Goal: Find specific page/section: Find specific page/section

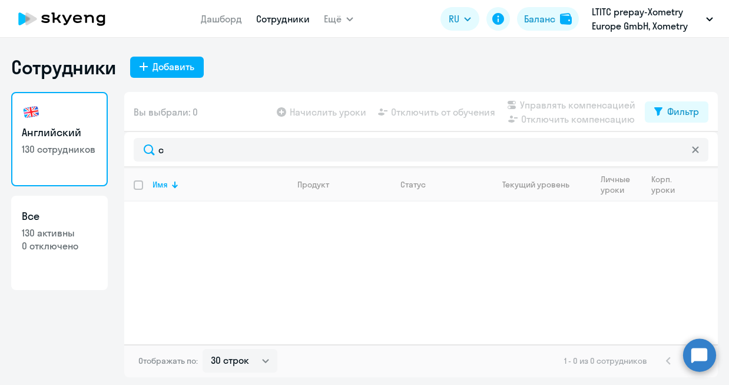
select select "30"
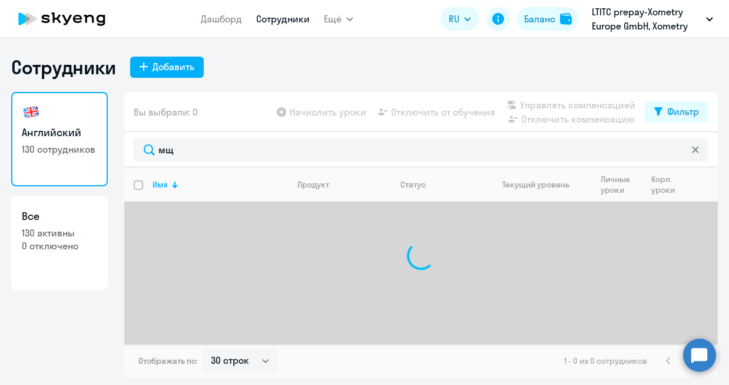
type input "м"
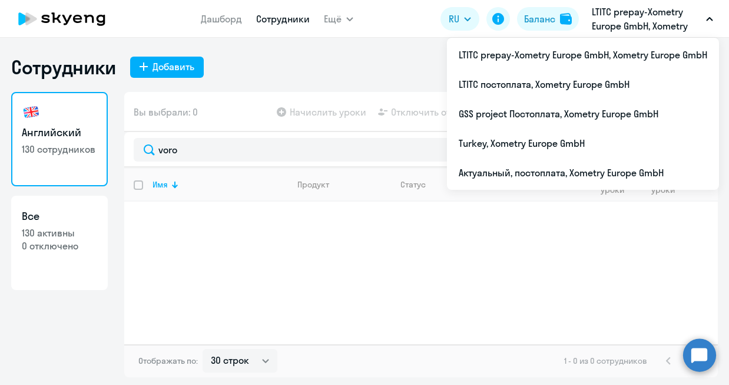
type input "voro"
click at [702, 21] on button "LTITC prepay-Xometry Europe GmbH, Xometry Europe GmbH" at bounding box center [652, 19] width 133 height 28
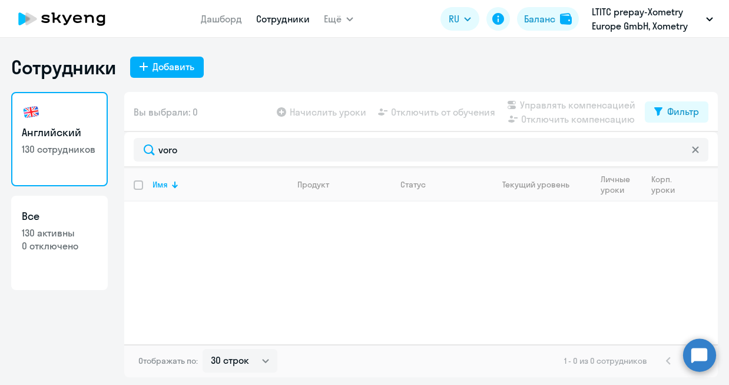
click at [702, 21] on button "LTITC prepay-Xometry Europe GmbH, Xometry Europe GmbH" at bounding box center [652, 19] width 133 height 28
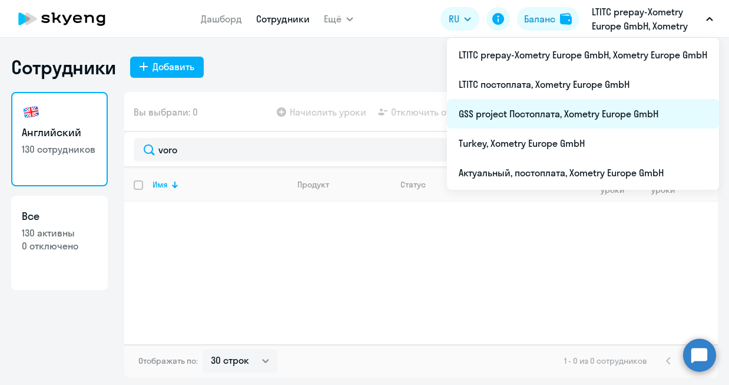
click at [517, 108] on li "GSS project Постоплата, Xometry Europe GmbH" at bounding box center [583, 113] width 272 height 29
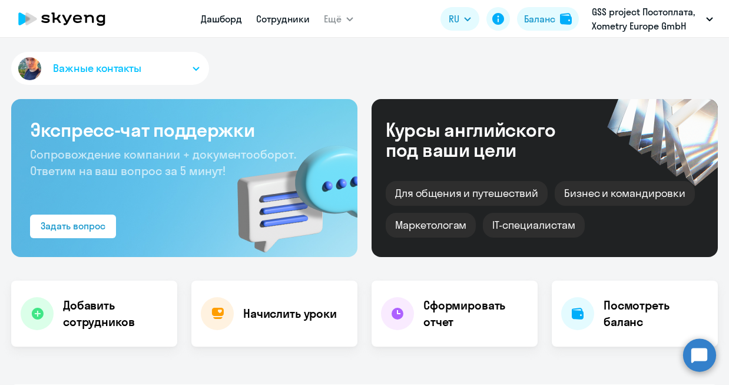
click at [290, 20] on link "Сотрудники" at bounding box center [283, 19] width 54 height 12
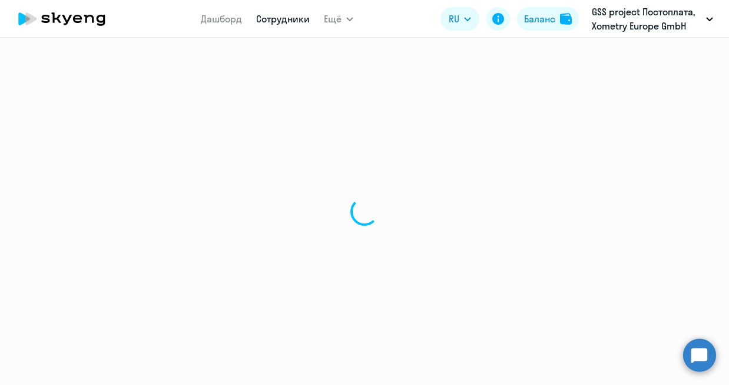
select select "30"
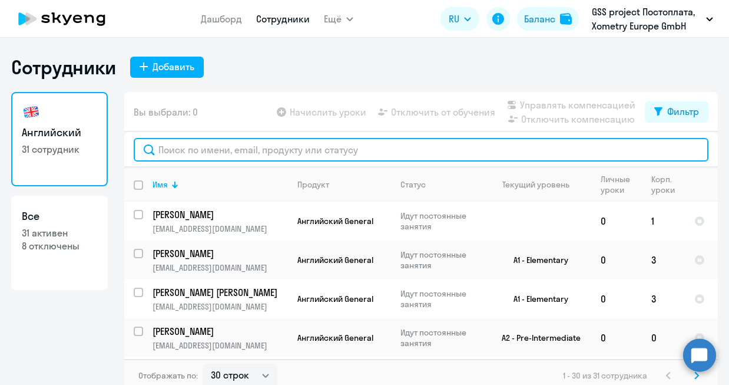
click at [278, 152] on input "text" at bounding box center [421, 150] width 575 height 24
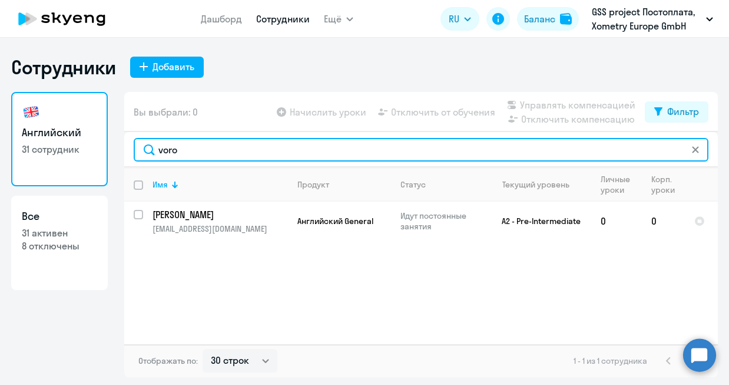
click at [700, 150] on input "voro" at bounding box center [421, 150] width 575 height 24
type input "voro"
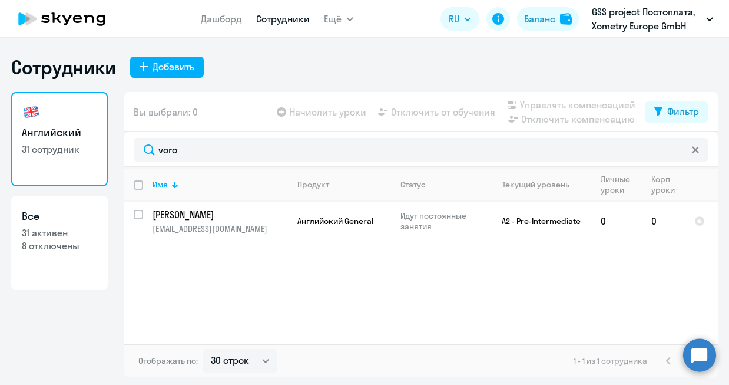
click at [693, 148] on icon at bounding box center [695, 149] width 7 height 7
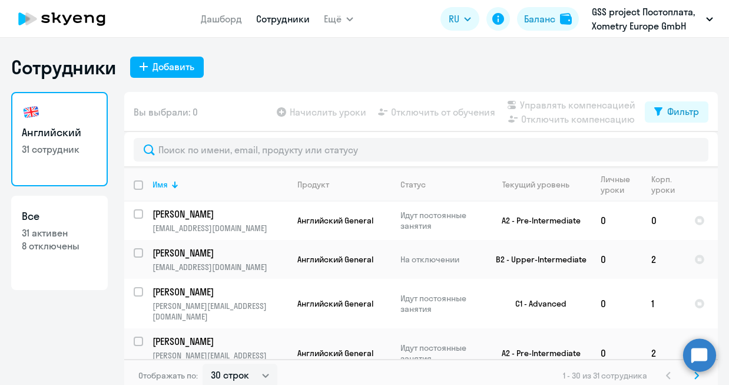
scroll to position [248, 0]
